Goal: Find contact information: Find contact information

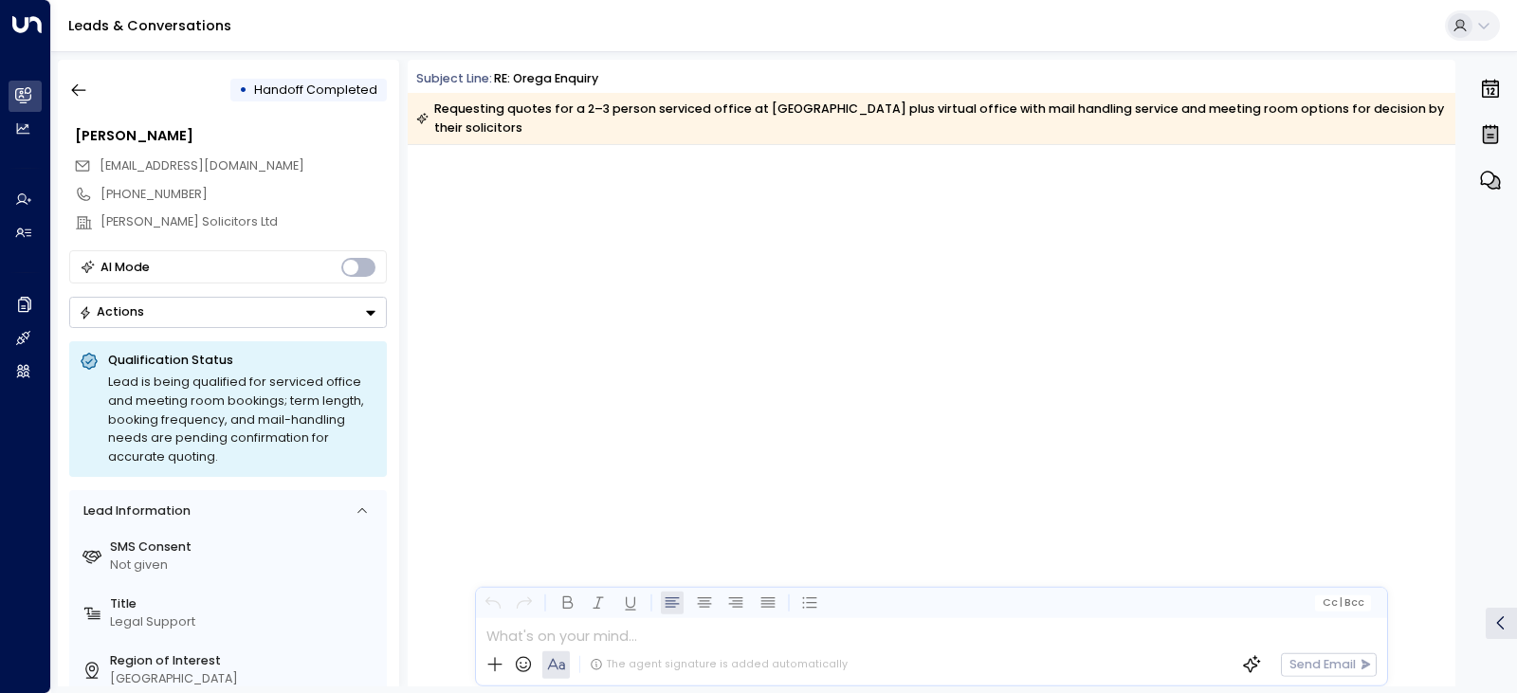
scroll to position [3409, 0]
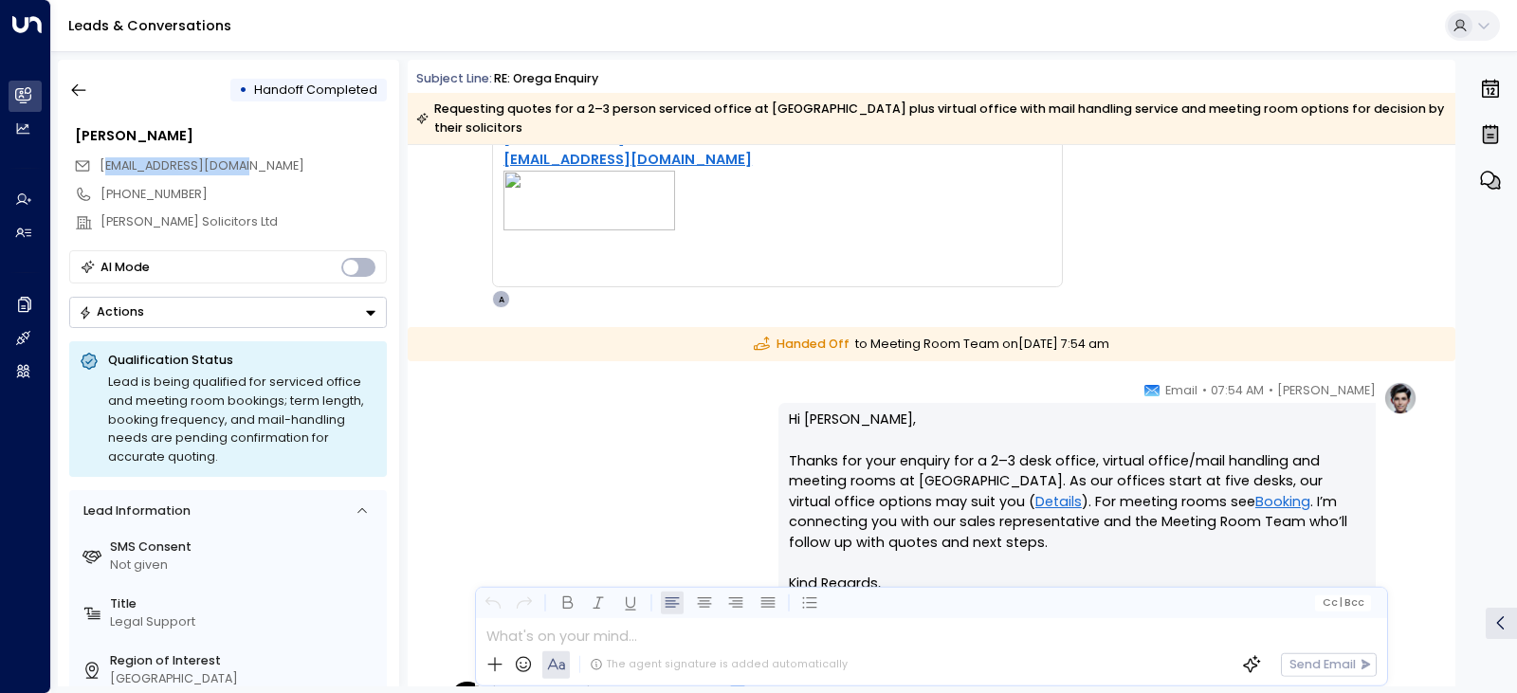
drag, startPoint x: 260, startPoint y: 162, endPoint x: 104, endPoint y: 159, distance: 155.5
click at [104, 159] on div "[EMAIL_ADDRESS][DOMAIN_NAME]" at bounding box center [230, 166] width 313 height 28
click at [263, 171] on div "[EMAIL_ADDRESS][DOMAIN_NAME]" at bounding box center [230, 166] width 313 height 28
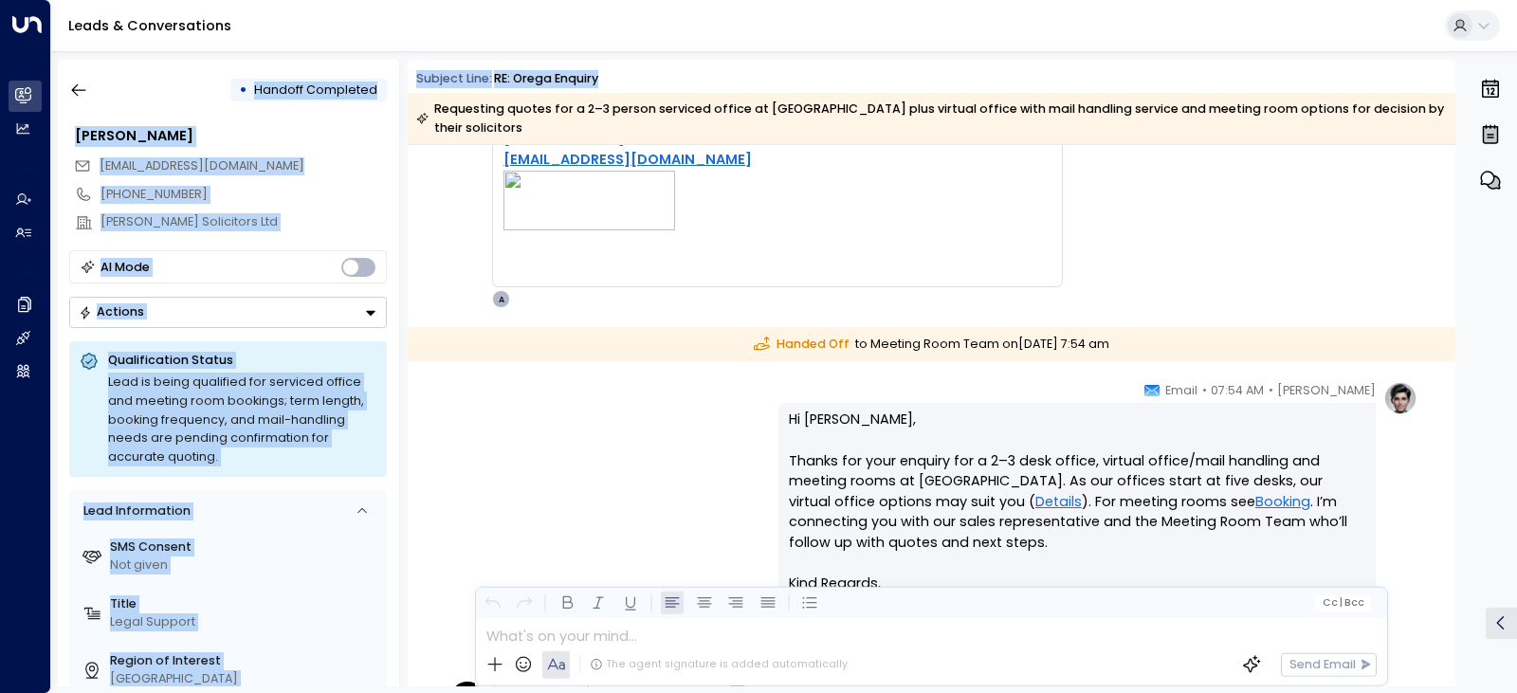
drag, startPoint x: 248, startPoint y: 95, endPoint x: 414, endPoint y: 92, distance: 166.0
click at [414, 92] on div "• Handoff Completed [PERSON_NAME] [EMAIL_ADDRESS][DOMAIN_NAME] [PHONE_NUMBER] […" at bounding box center [787, 373] width 1459 height 627
click at [295, 165] on div "[EMAIL_ADDRESS][DOMAIN_NAME]" at bounding box center [230, 166] width 313 height 28
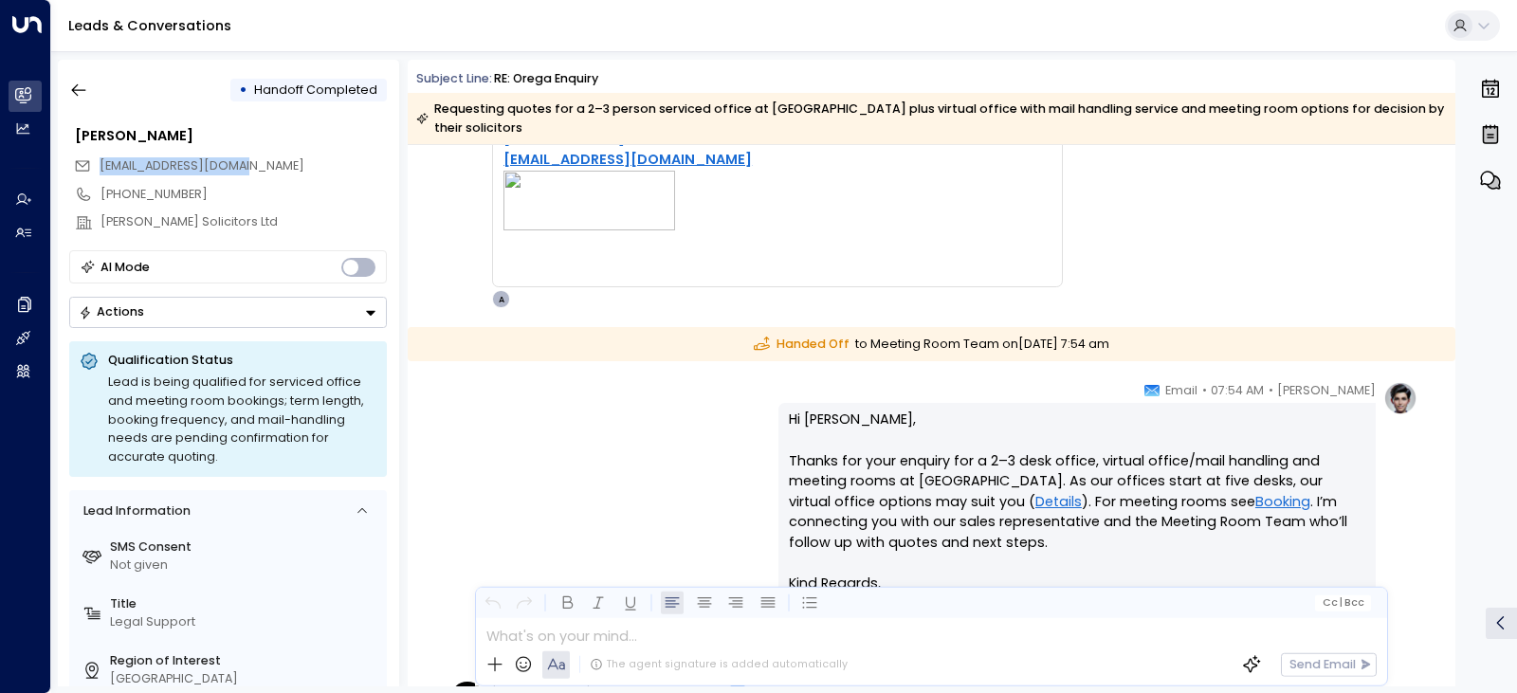
drag, startPoint x: 263, startPoint y: 173, endPoint x: 140, endPoint y: 168, distance: 122.4
click at [105, 170] on div "[EMAIL_ADDRESS][DOMAIN_NAME]" at bounding box center [230, 166] width 313 height 28
drag, startPoint x: 140, startPoint y: 168, endPoint x: 268, endPoint y: 138, distance: 131.6
click at [268, 138] on div "[PERSON_NAME]" at bounding box center [231, 136] width 312 height 21
drag, startPoint x: 260, startPoint y: 89, endPoint x: 378, endPoint y: 93, distance: 118.6
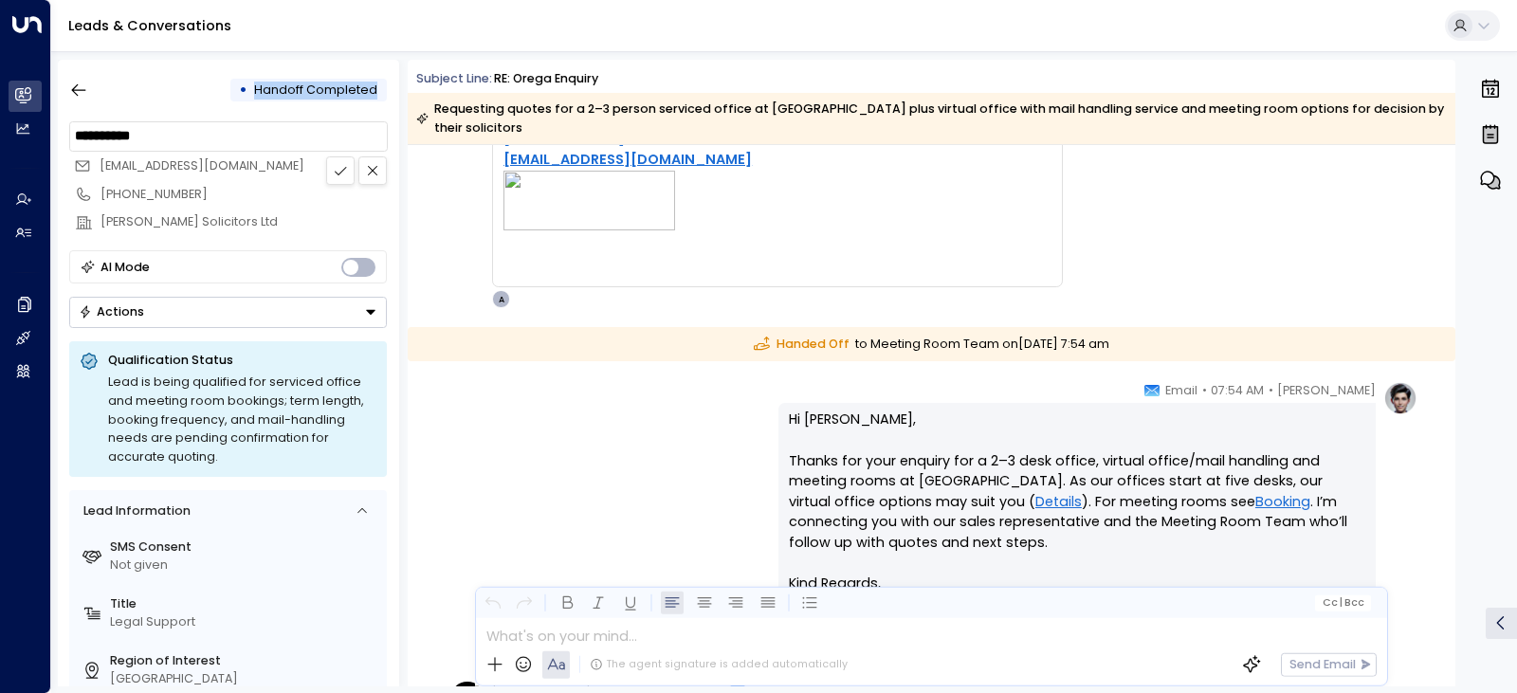
click at [378, 93] on span "Handoff Completed" at bounding box center [316, 91] width 137 height 18
click at [222, 186] on div "[PHONE_NUMBER]" at bounding box center [244, 195] width 286 height 18
drag, startPoint x: 248, startPoint y: 164, endPoint x: 147, endPoint y: 173, distance: 101.8
click at [98, 163] on div "[EMAIL_ADDRESS][DOMAIN_NAME]" at bounding box center [230, 166] width 313 height 28
copy span "[EMAIL_ADDRESS][DOMAIN_NAME]"
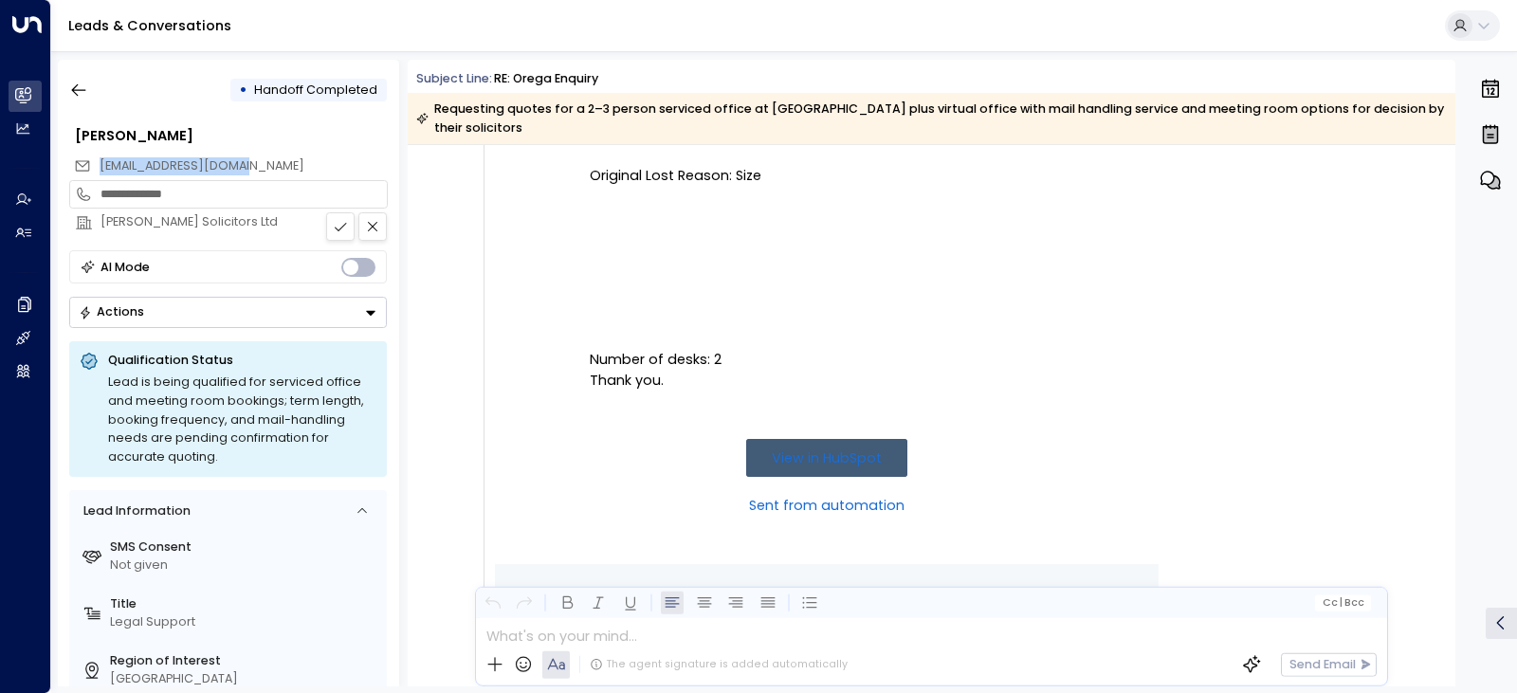
scroll to position [1707, 0]
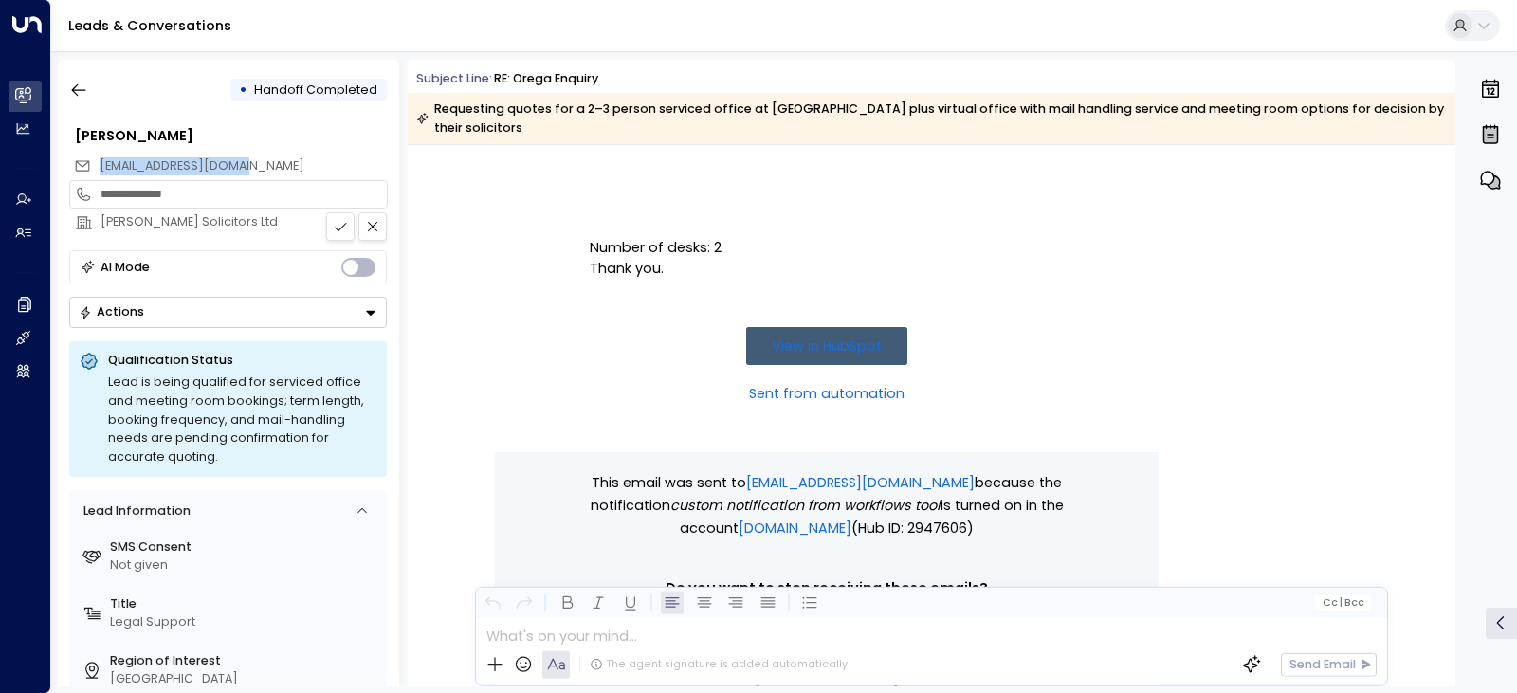
drag, startPoint x: 721, startPoint y: 248, endPoint x: 667, endPoint y: 252, distance: 54.3
click at [667, 252] on p "Number of desks: 2" at bounding box center [827, 167] width 474 height 184
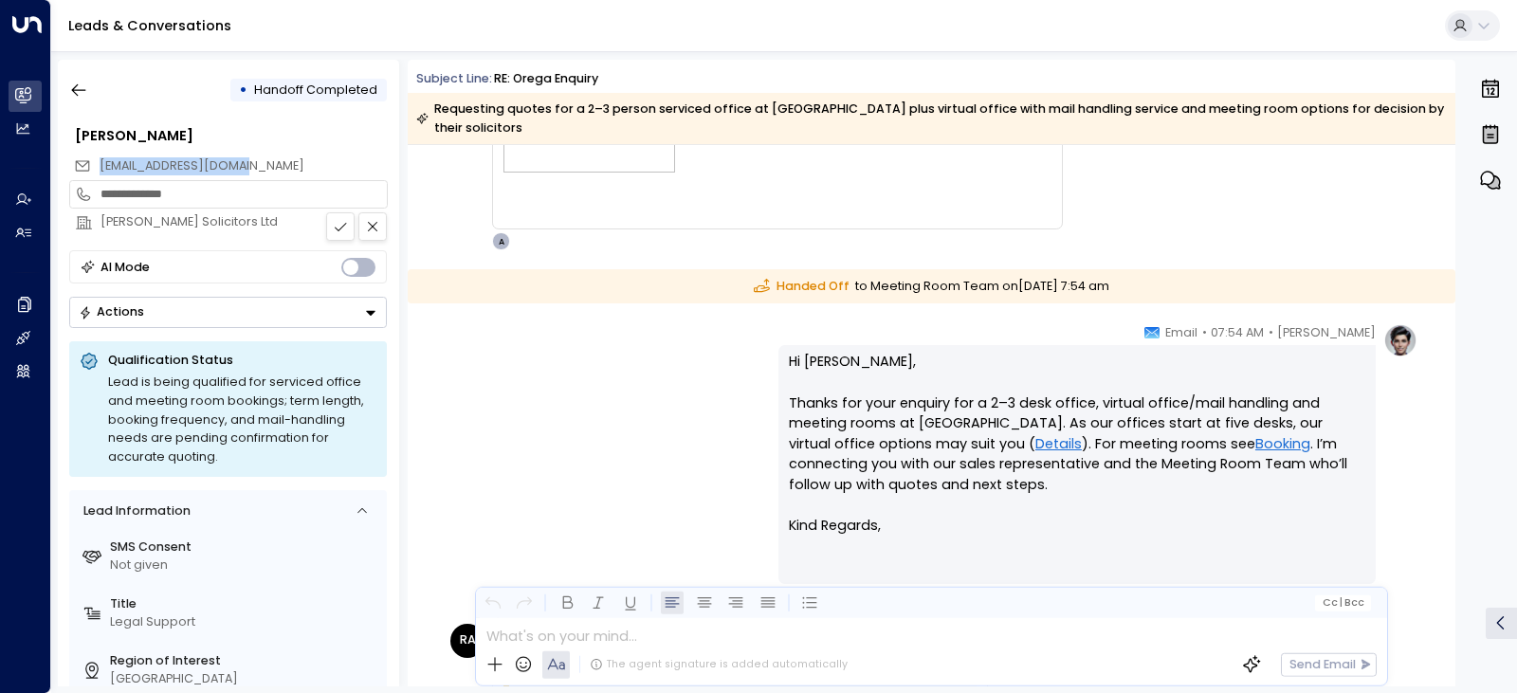
scroll to position [3604, 0]
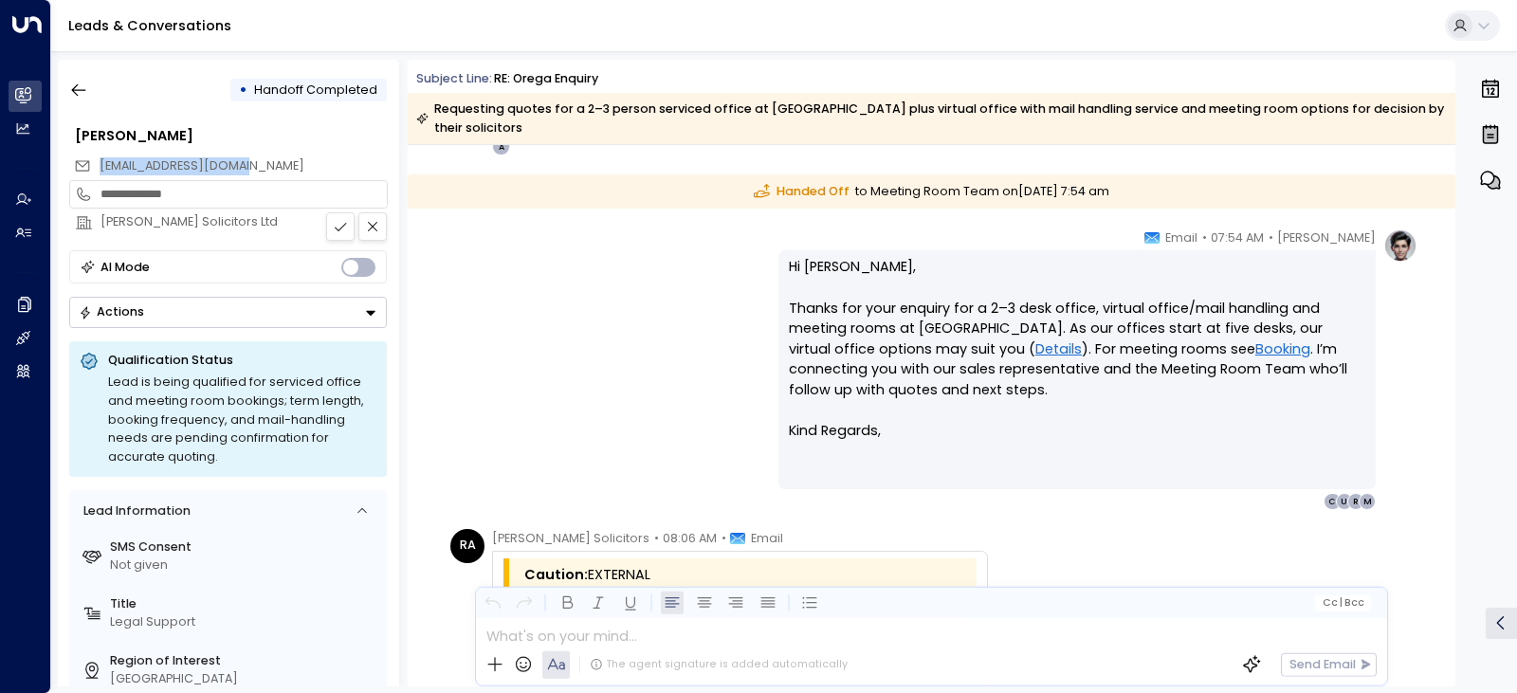
drag, startPoint x: 808, startPoint y: 193, endPoint x: 1135, endPoint y: 186, distance: 327.2
click at [1135, 186] on div "Handed Off to Meeting Room Team [DATE][DATE] 7:54 am" at bounding box center [932, 191] width 1048 height 35
click at [1043, 411] on p "Hi [PERSON_NAME], Thanks for your enquiry for a 2–3 desk office, virtual office…" at bounding box center [1077, 339] width 577 height 164
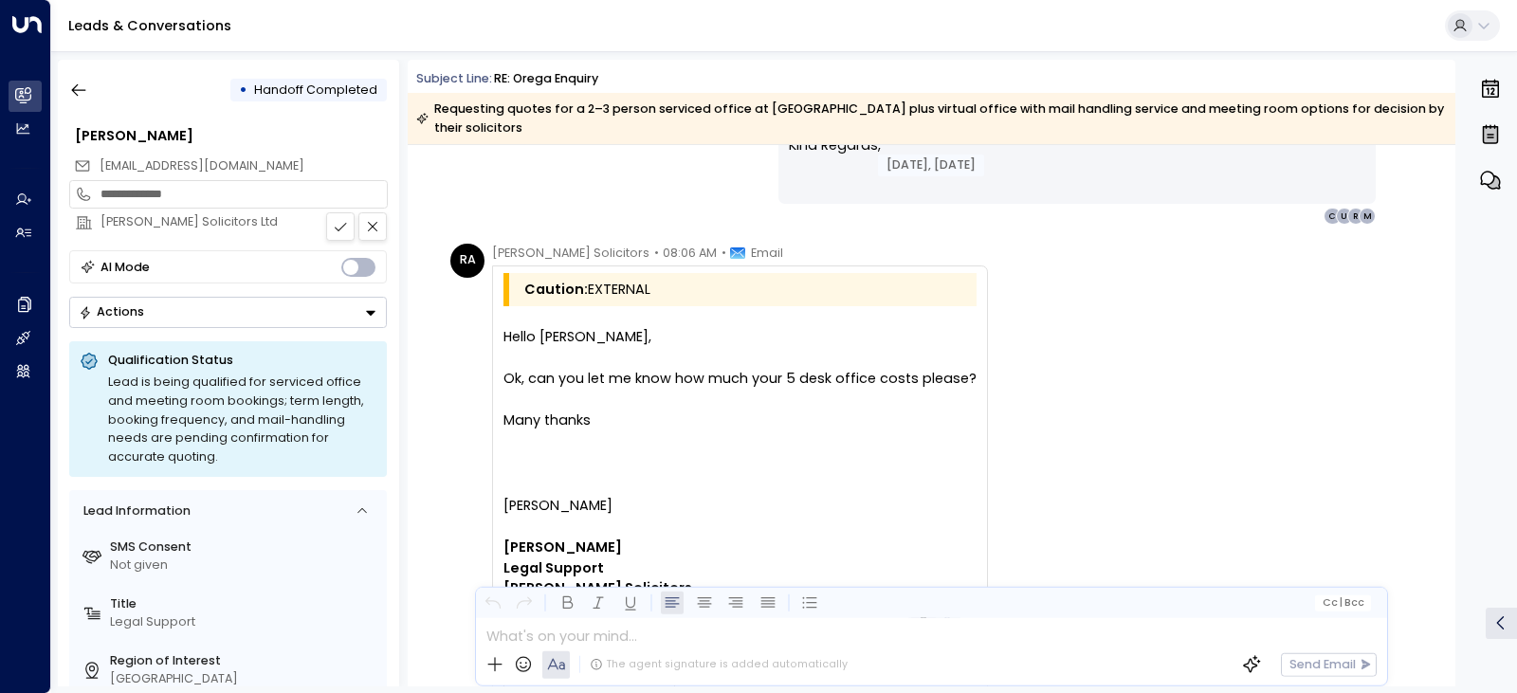
scroll to position [3887, 0]
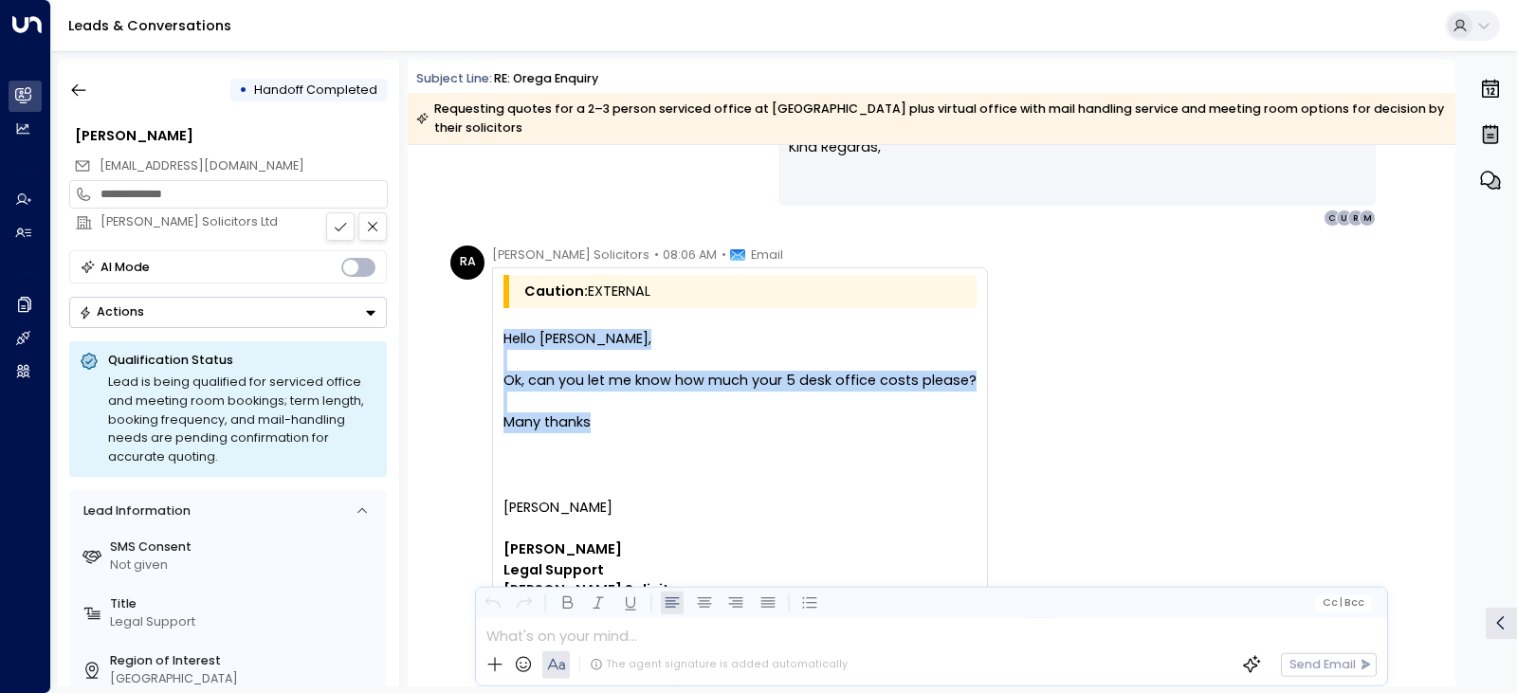
drag, startPoint x: 623, startPoint y: 422, endPoint x: 482, endPoint y: 333, distance: 167.1
click at [482, 333] on div "[PERSON_NAME] Solicitors • 08:06 AM • Email Caution: EXTERNAL Hello [PERSON_NAM…" at bounding box center [719, 523] width 538 height 555
click at [574, 389] on span "Ok, can you let me know how much your 5 desk office costs please?" at bounding box center [740, 381] width 473 height 21
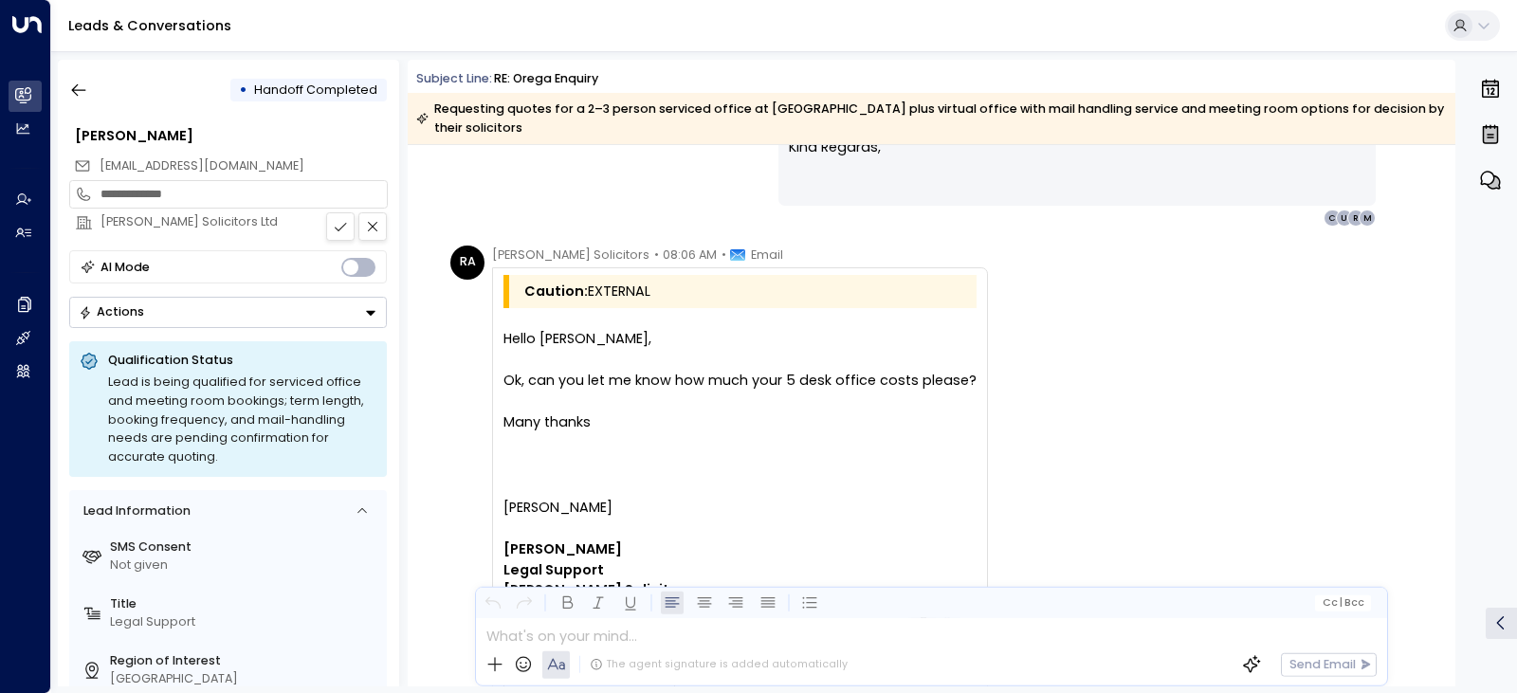
scroll to position [4172, 0]
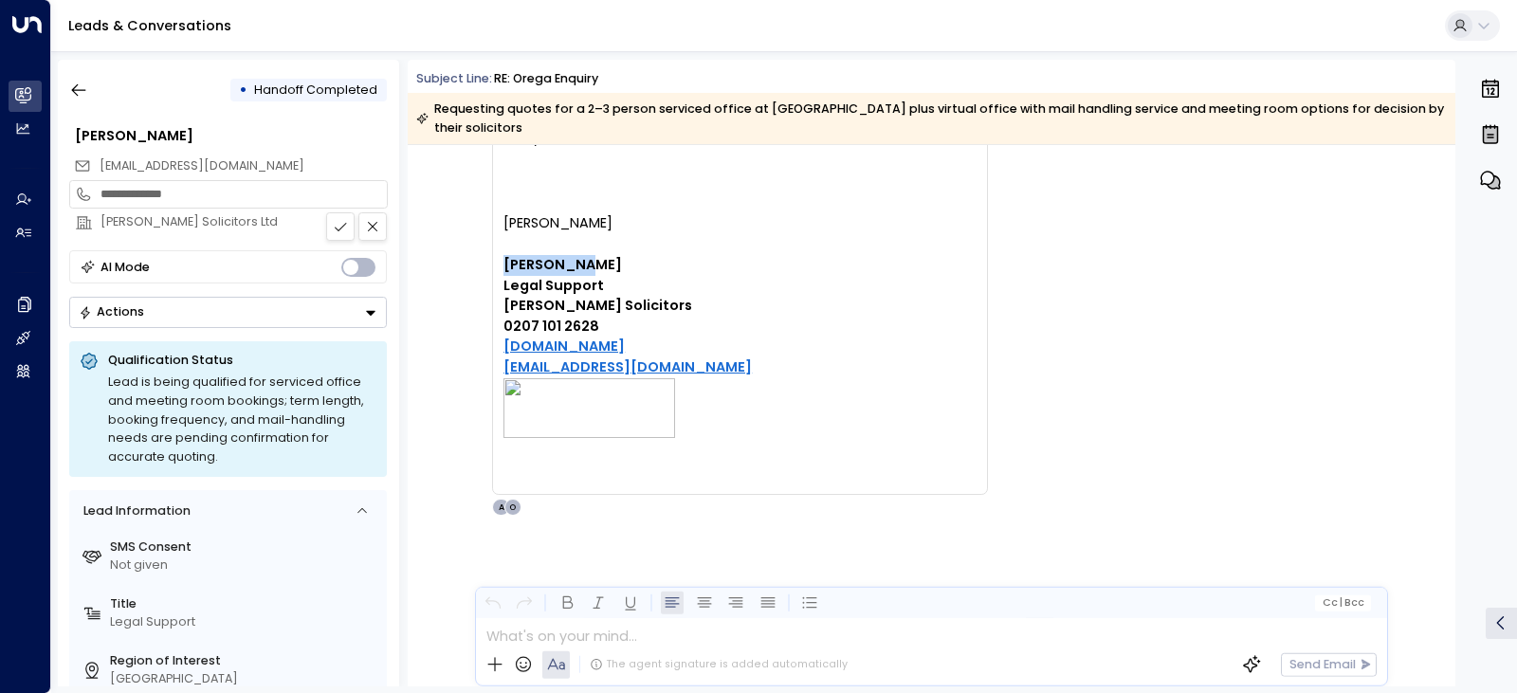
drag, startPoint x: 585, startPoint y: 258, endPoint x: 494, endPoint y: 266, distance: 91.4
click at [494, 266] on div "Caution: EXTERNAL Hello [PERSON_NAME], Ok, can you let me know how much your 5 …" at bounding box center [740, 239] width 496 height 512
